Goal: Information Seeking & Learning: Find specific fact

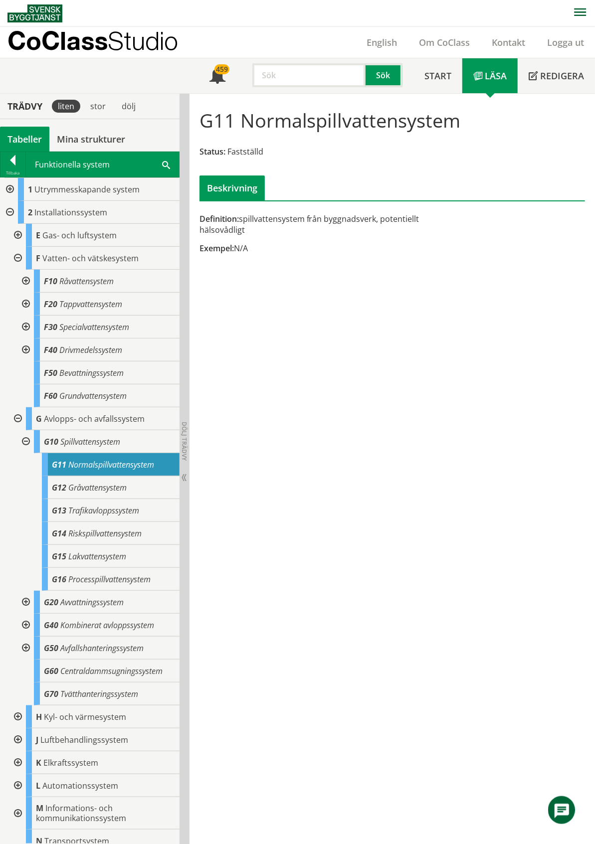
click at [288, 76] on input "text" at bounding box center [308, 75] width 113 height 24
type input "rsk"
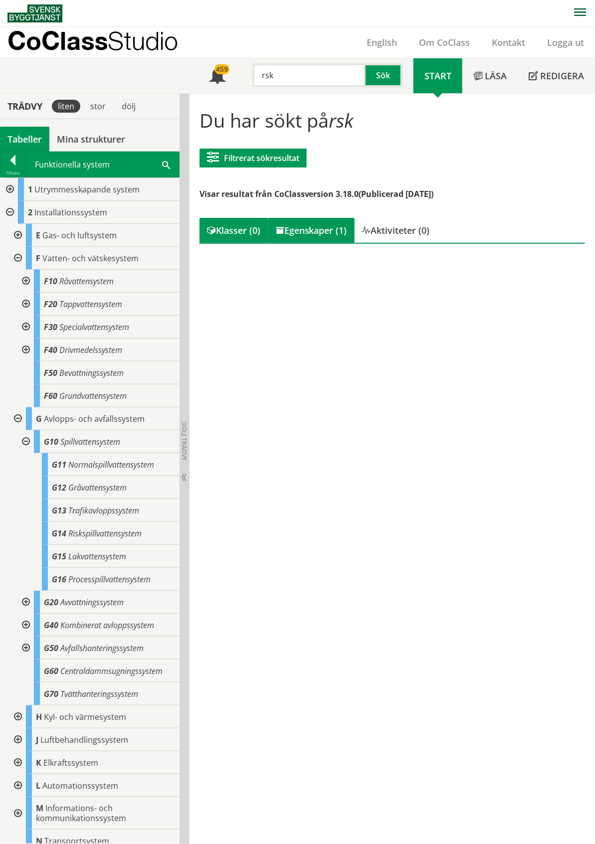
click at [320, 234] on div "Egenskaper (1)" at bounding box center [311, 230] width 87 height 25
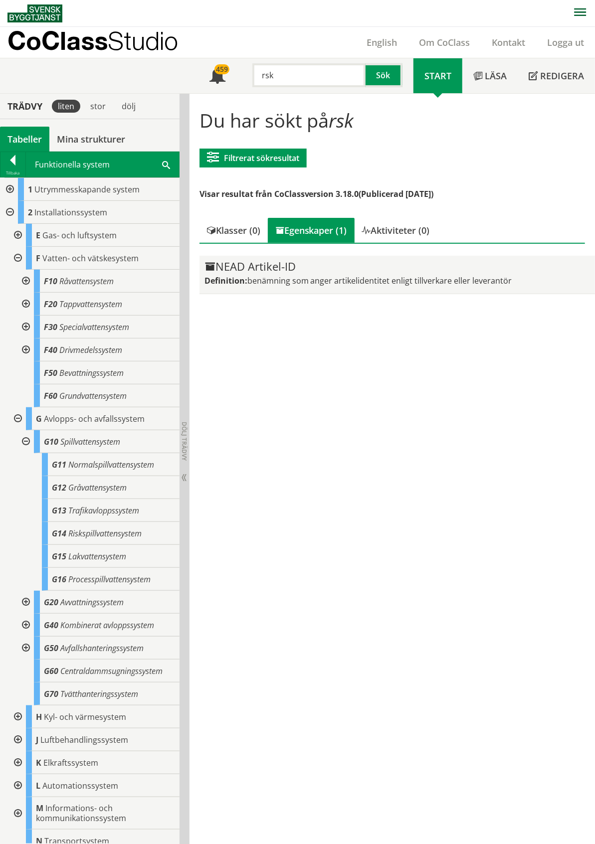
click at [286, 268] on div "NEAD Artikel-ID" at bounding box center [397, 267] width 386 height 12
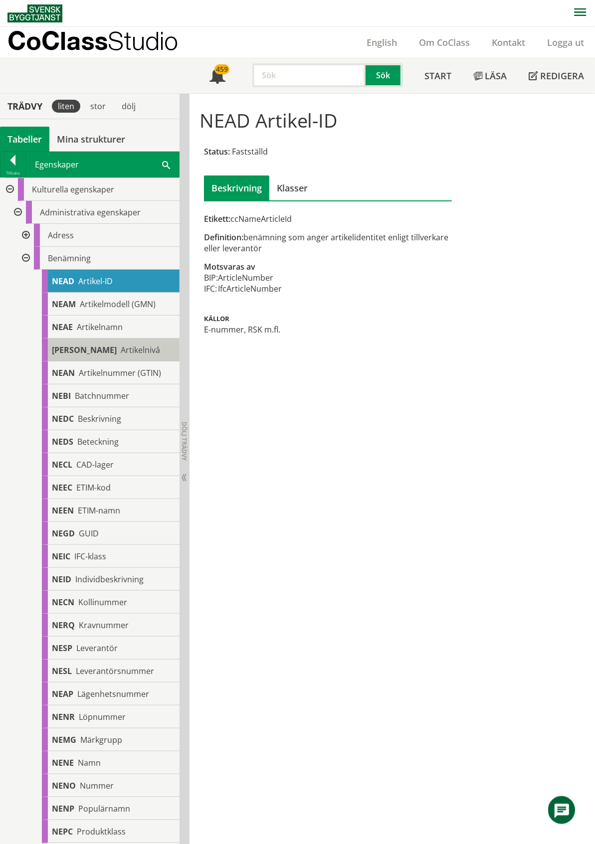
click at [121, 347] on span "Artikelnivå" at bounding box center [140, 349] width 39 height 11
